Goal: Purchase product/service

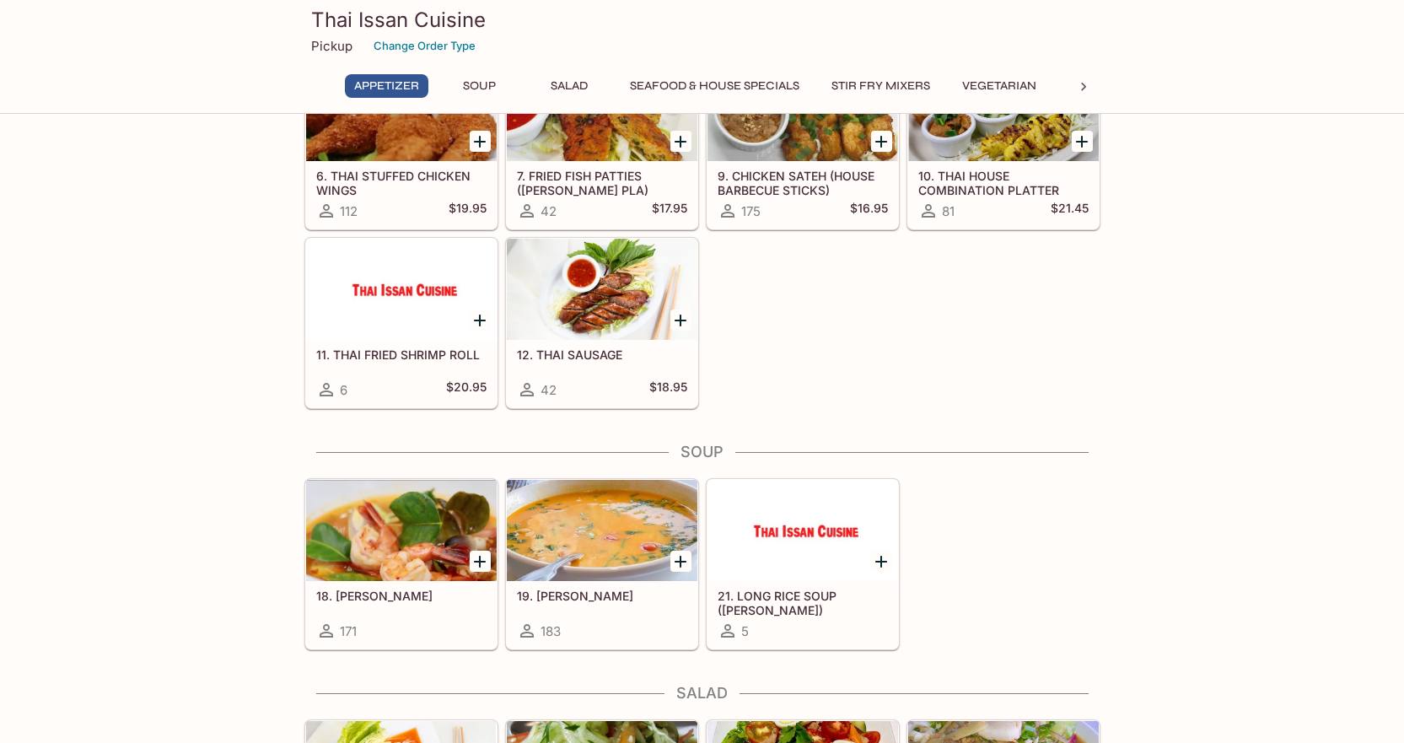
scroll to position [337, 0]
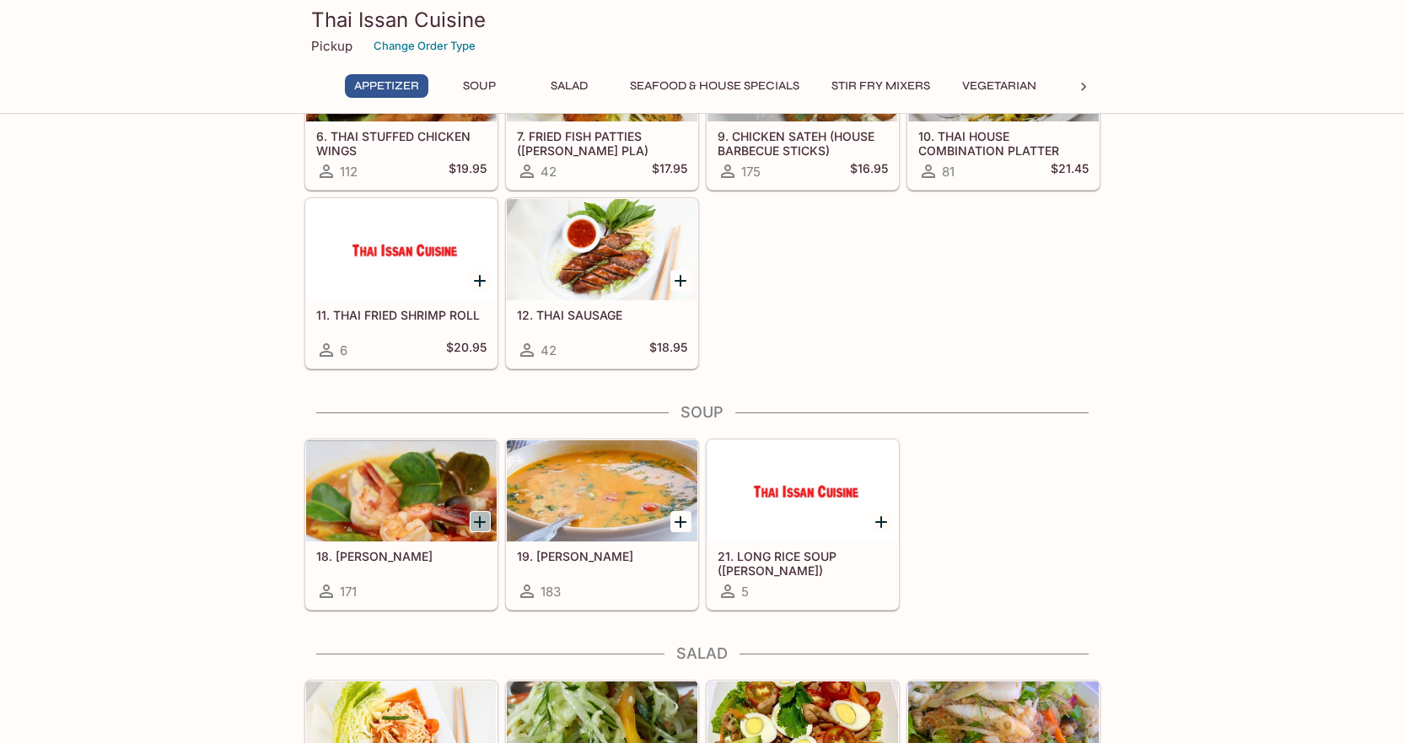
click at [475, 523] on icon "Add 18. TOM YUM" at bounding box center [480, 522] width 20 height 20
